Goal: Information Seeking & Learning: Learn about a topic

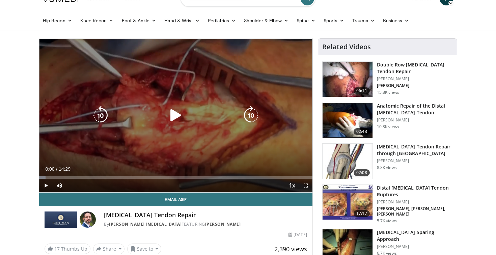
scroll to position [15, 0]
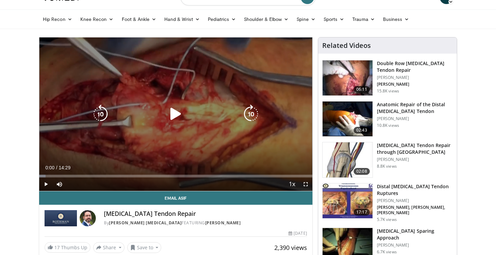
click at [176, 111] on icon "Video Player" at bounding box center [175, 114] width 19 height 19
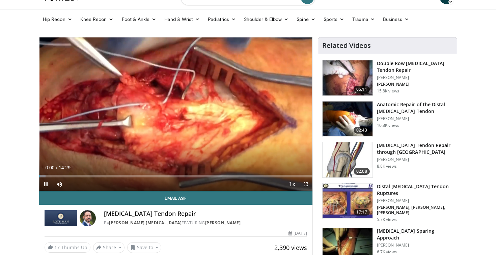
click at [302, 186] on span "Video Player" at bounding box center [306, 185] width 14 height 14
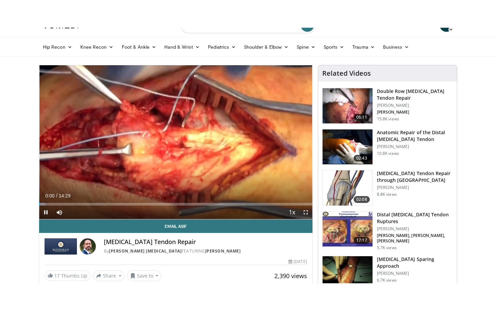
scroll to position [0, 0]
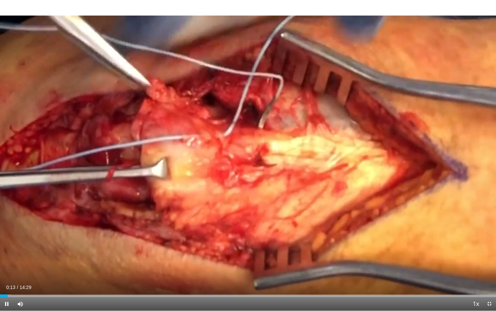
click at [489, 255] on span "Video Player" at bounding box center [490, 304] width 14 height 14
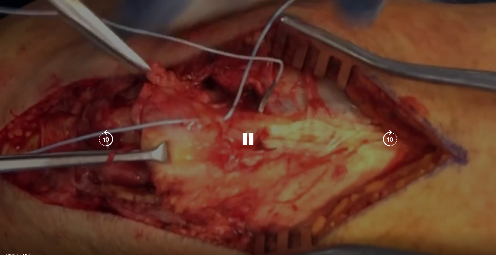
scroll to position [18, 0]
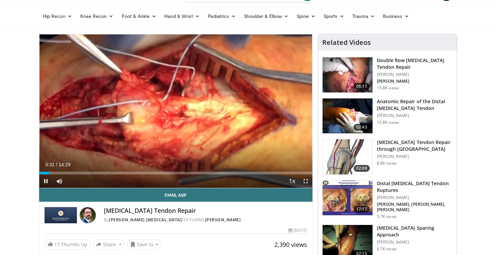
click at [304, 184] on span "Video Player" at bounding box center [306, 182] width 14 height 14
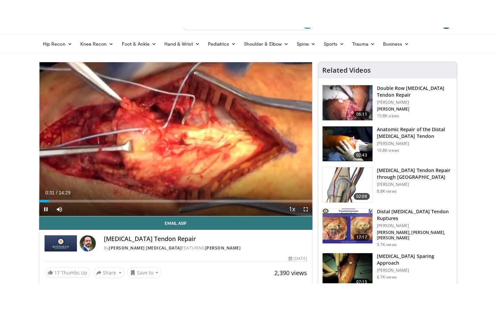
scroll to position [0, 0]
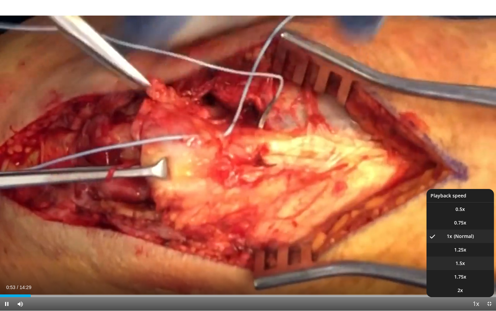
click at [466, 255] on li "1.5x" at bounding box center [461, 263] width 68 height 14
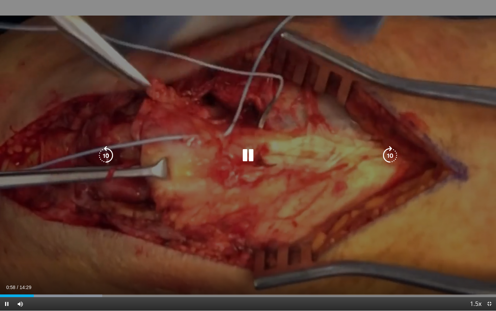
click at [251, 156] on icon "Video Player" at bounding box center [248, 155] width 19 height 19
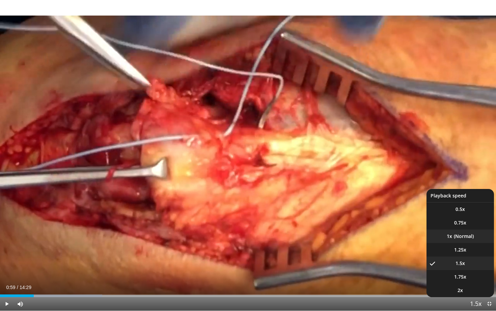
click at [478, 237] on li "1x" at bounding box center [461, 236] width 68 height 14
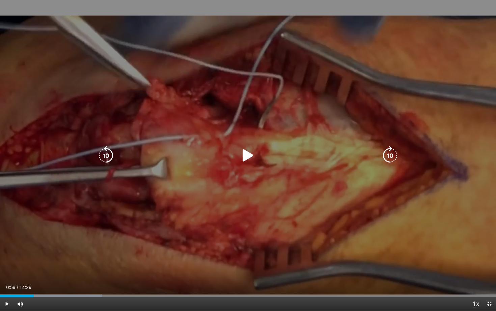
click at [247, 158] on icon "Video Player" at bounding box center [248, 155] width 19 height 19
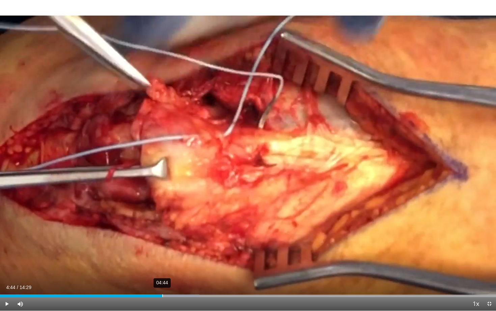
click at [162, 255] on div "04:44" at bounding box center [162, 295] width 1 height 3
click at [156, 255] on div "Current Time 4:45 / Duration 14:29 Pause Skip Backward Skip Forward Mute 86% Lo…" at bounding box center [248, 304] width 496 height 14
click at [153, 255] on div "04:28" at bounding box center [153, 295] width 1 height 3
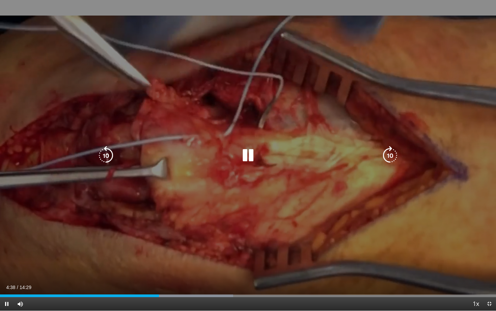
click at [250, 160] on icon "Video Player" at bounding box center [248, 155] width 19 height 19
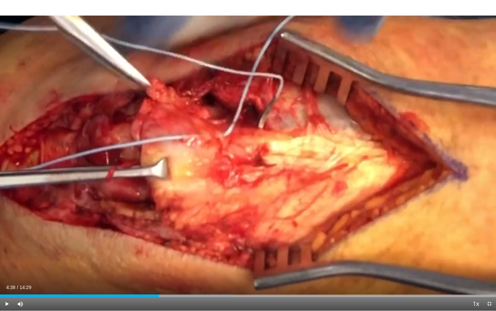
click at [250, 160] on div "10 seconds Tap to unmute" at bounding box center [248, 155] width 496 height 310
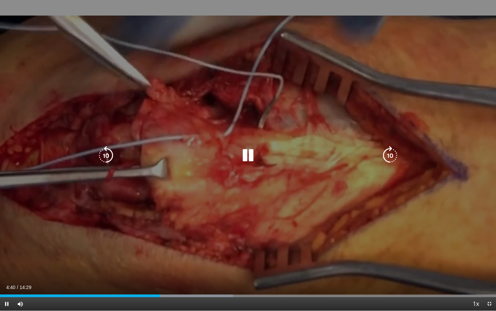
click at [250, 160] on icon "Video Player" at bounding box center [248, 155] width 19 height 19
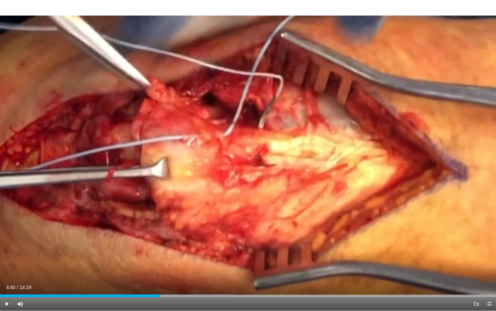
click at [250, 160] on div "10 seconds Tap to unmute" at bounding box center [248, 155] width 496 height 310
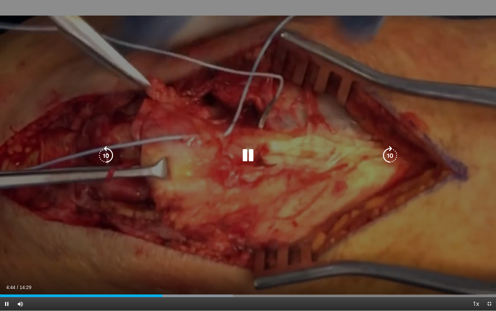
click at [250, 161] on icon "Video Player" at bounding box center [248, 155] width 19 height 19
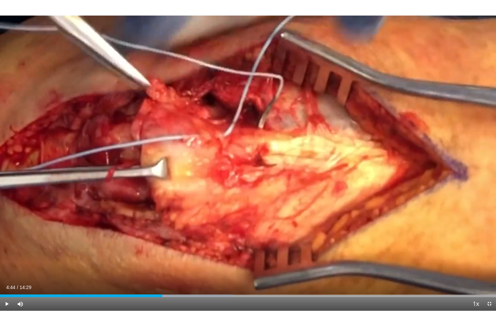
click at [250, 161] on div "10 seconds Tap to unmute" at bounding box center [248, 155] width 496 height 310
click at [183, 255] on div "Loaded : 47.03% 05:20 05:46" at bounding box center [248, 293] width 496 height 6
click at [174, 255] on div "Loaded : 47.03% 05:05 05:23" at bounding box center [248, 295] width 496 height 3
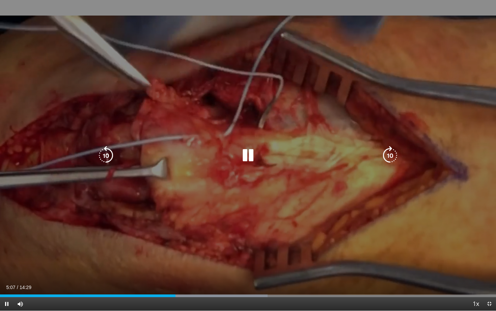
click at [235, 255] on div "10 seconds Tap to unmute" at bounding box center [248, 155] width 496 height 310
click at [351, 232] on div "10 seconds Tap to unmute" at bounding box center [248, 155] width 496 height 310
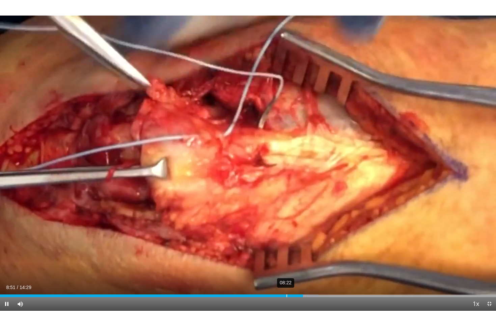
click at [287, 255] on div "08:22" at bounding box center [287, 295] width 1 height 3
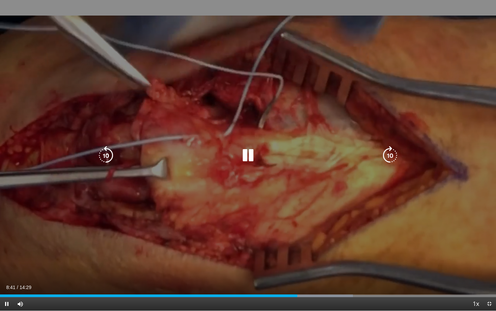
click at [255, 160] on icon "Video Player" at bounding box center [248, 155] width 19 height 19
click at [244, 152] on icon "Video Player" at bounding box center [248, 155] width 19 height 19
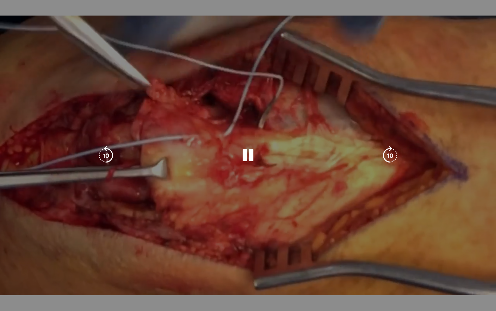
click at [248, 161] on icon "Video Player" at bounding box center [248, 155] width 19 height 19
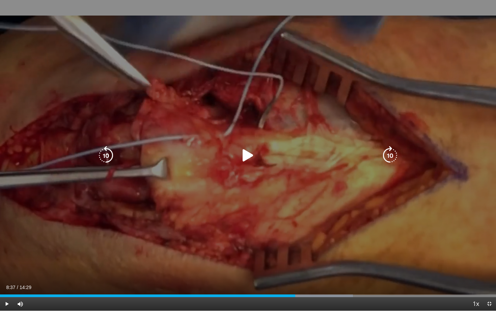
click at [248, 161] on icon "Video Player" at bounding box center [248, 155] width 19 height 19
click at [247, 155] on icon "Video Player" at bounding box center [248, 155] width 19 height 19
click at [237, 196] on div "10 seconds Tap to unmute" at bounding box center [248, 155] width 496 height 310
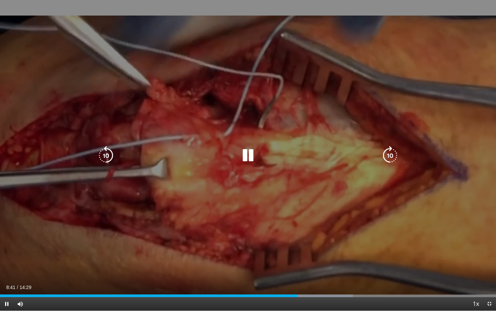
click at [236, 196] on div "10 seconds Tap to unmute" at bounding box center [248, 155] width 496 height 310
click at [284, 241] on div "10 seconds Tap to unmute" at bounding box center [248, 155] width 496 height 310
click at [284, 242] on div "10 seconds Tap to unmute" at bounding box center [248, 155] width 496 height 310
click at [244, 153] on icon "Video Player" at bounding box center [248, 155] width 19 height 19
click at [244, 154] on icon "Video Player" at bounding box center [248, 155] width 19 height 19
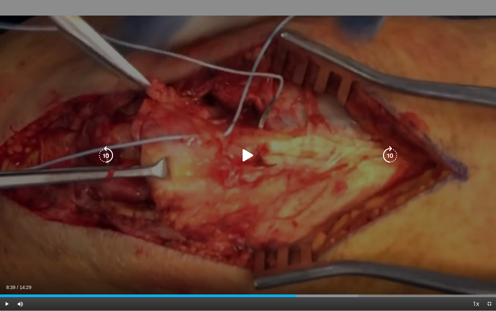
click at [244, 154] on icon "Video Player" at bounding box center [248, 155] width 19 height 19
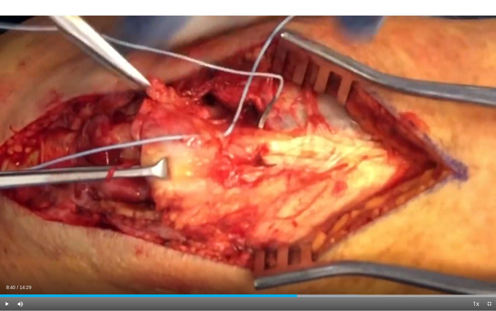
click at [244, 154] on div "10 seconds Tap to unmute" at bounding box center [248, 155] width 496 height 310
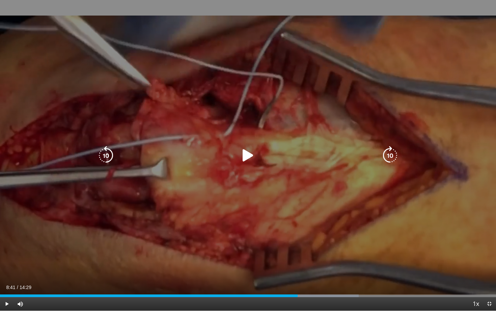
click at [263, 150] on div "Video Player" at bounding box center [248, 156] width 298 height 14
click at [251, 156] on icon "Video Player" at bounding box center [248, 155] width 19 height 19
click at [255, 161] on icon "Video Player" at bounding box center [248, 155] width 19 height 19
click at [309, 190] on div "10 seconds Tap to unmute" at bounding box center [248, 155] width 496 height 310
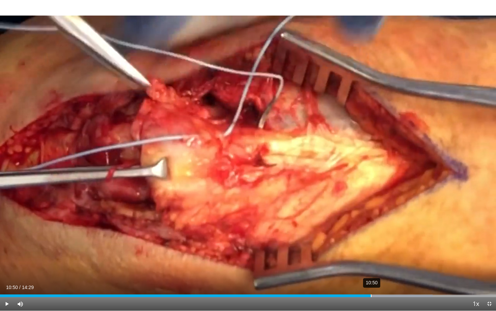
click at [371, 255] on div "10:50" at bounding box center [371, 295] width 1 height 3
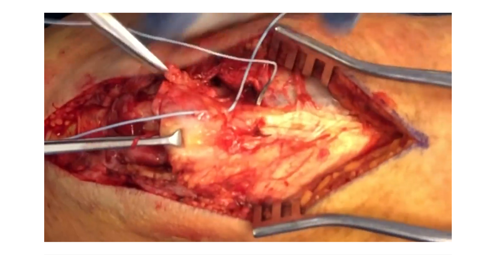
scroll to position [18, 0]
